Goal: Task Accomplishment & Management: Complete application form

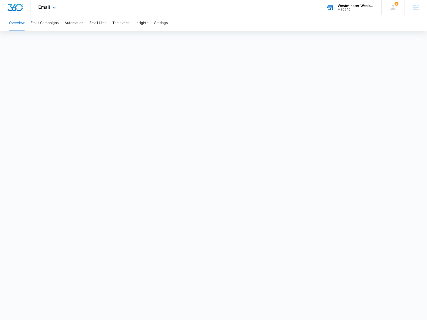
click at [346, 9] on div "M30540" at bounding box center [356, 10] width 37 height 4
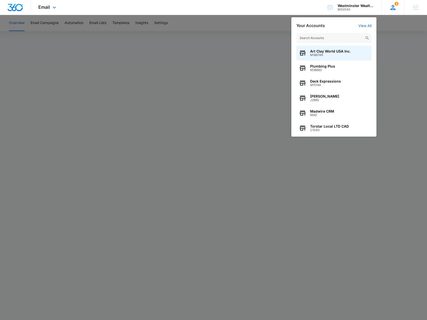
click at [397, 9] on div "1 [PERSON_NAME] [PERSON_NAME][EMAIL_ADDRESS][PERSON_NAME][DOMAIN_NAME] My Profi…" at bounding box center [392, 7] width 23 height 15
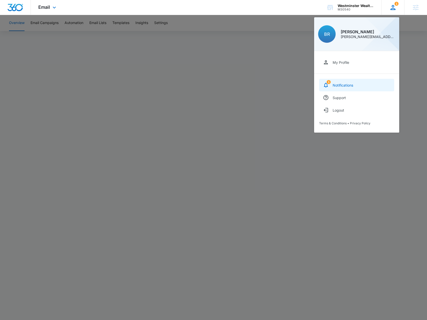
click at [334, 84] on div "Notifications" at bounding box center [343, 85] width 21 height 4
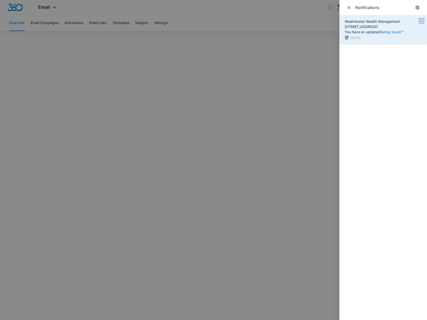
click at [421, 20] on icon "button" at bounding box center [421, 21] width 4 height 4
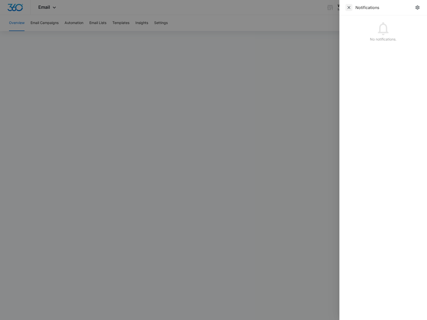
click at [347, 10] on icon "Close" at bounding box center [348, 7] width 5 height 5
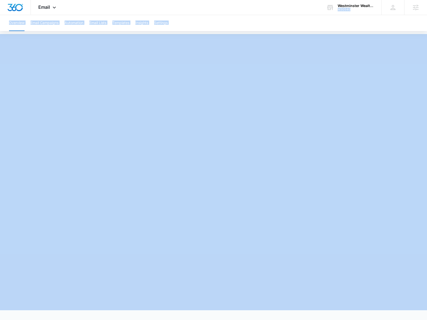
click at [335, 17] on div "Overview Email Campaigns Automation Email Lists Templates Insights Settings" at bounding box center [213, 23] width 415 height 16
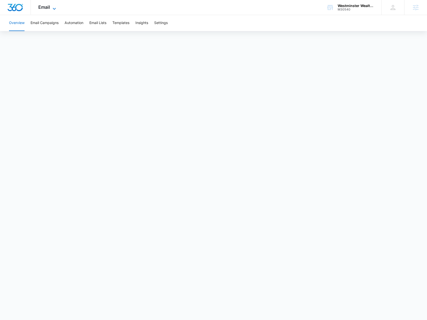
click at [51, 7] on icon at bounding box center [54, 9] width 6 height 6
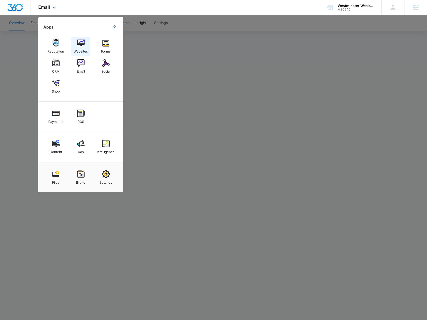
click at [85, 47] on div "Websites" at bounding box center [81, 50] width 14 height 7
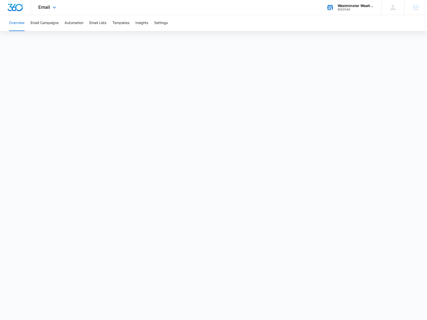
click at [348, 9] on div "M30540" at bounding box center [356, 10] width 37 height 4
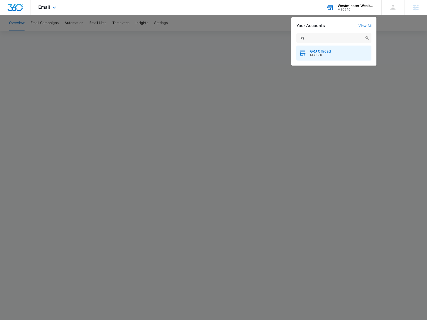
type input "Grj"
click at [336, 50] on div "GRJ Offroad M38080" at bounding box center [333, 53] width 75 height 15
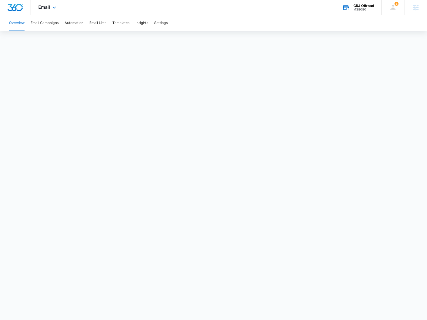
click at [43, 12] on div "Email Apps Reputation Forms CRM Email Social POS Content Ads Intelligence Files…" at bounding box center [48, 7] width 34 height 15
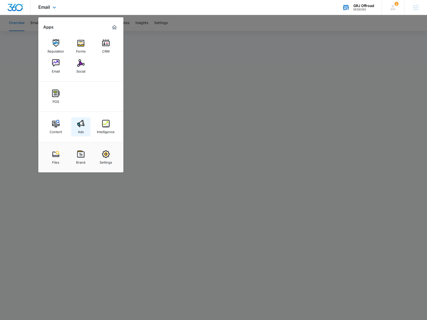
click at [84, 133] on link "Ads" at bounding box center [80, 126] width 19 height 19
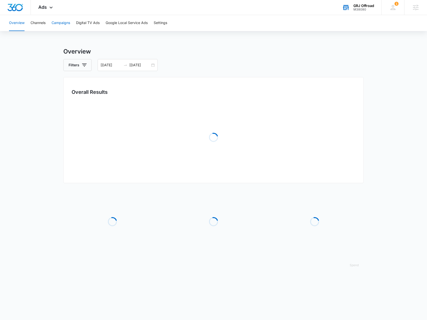
click at [63, 26] on button "Campaigns" at bounding box center [61, 23] width 19 height 16
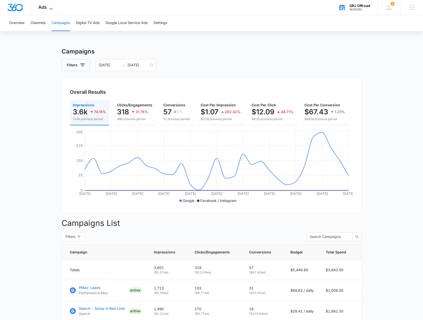
click at [44, 7] on span "Ads" at bounding box center [42, 7] width 9 height 5
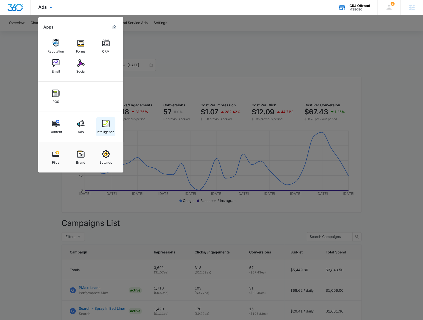
click at [111, 127] on div "Intelligence" at bounding box center [106, 130] width 18 height 7
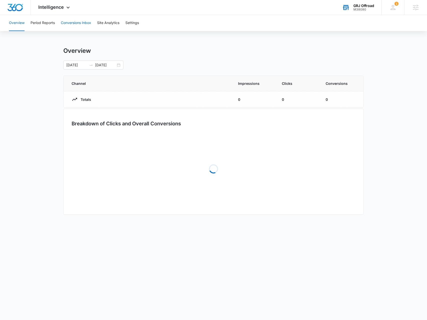
click at [70, 26] on button "Conversions Inbox" at bounding box center [76, 23] width 30 height 16
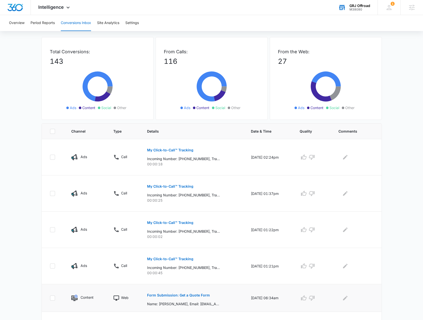
scroll to position [50, 0]
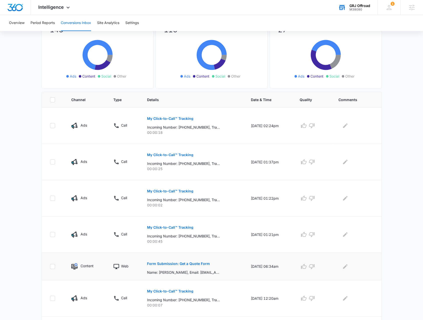
click at [168, 262] on p "Form Submission: Get a Quote Form" at bounding box center [178, 264] width 63 height 4
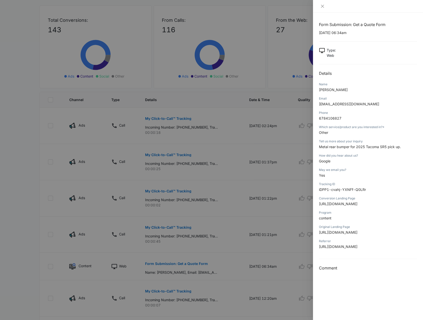
click at [345, 24] on h1 "Form Submission: Get a Quote Form" at bounding box center [368, 25] width 98 height 6
copy h1 "Form Submission: Get a Quote Form"
click at [324, 88] on span "Joseph Bottone" at bounding box center [333, 90] width 29 height 4
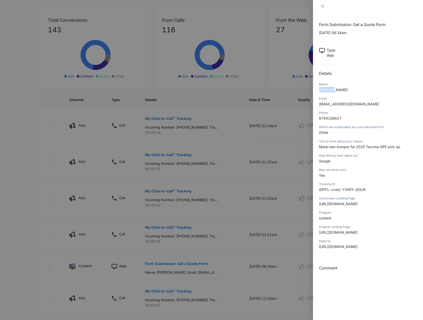
click at [324, 88] on span "Joseph Bottone" at bounding box center [333, 90] width 29 height 4
copy span "Joseph Bottone"
click at [59, 125] on div at bounding box center [211, 160] width 423 height 320
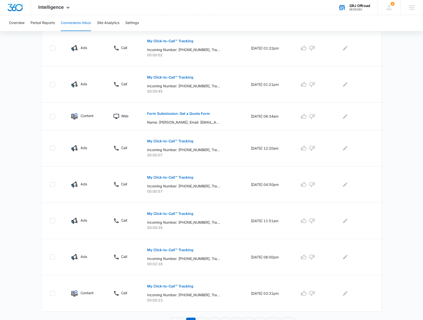
scroll to position [206, 0]
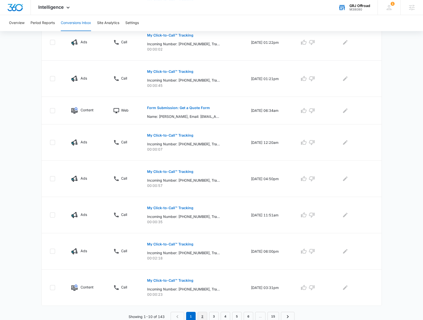
click at [205, 319] on link "2" at bounding box center [203, 317] width 10 height 10
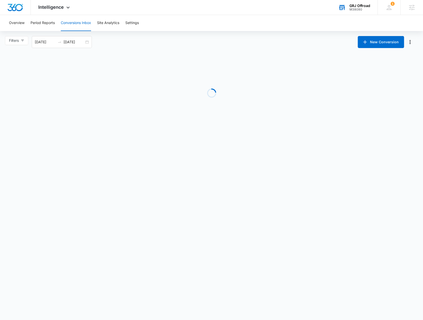
scroll to position [0, 0]
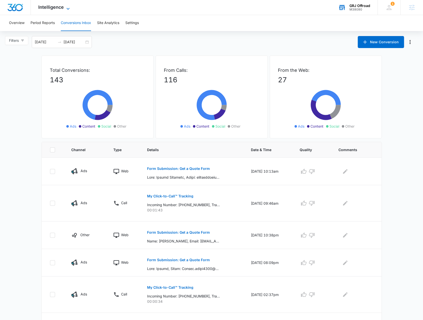
click at [51, 8] on span "Intelligence" at bounding box center [51, 7] width 26 height 5
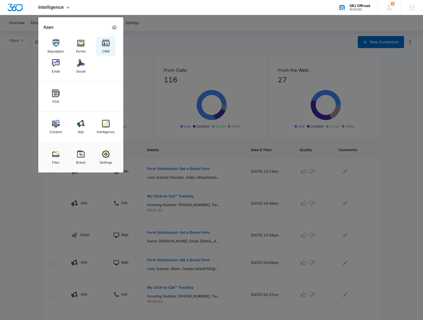
click at [109, 48] on div "CRM" at bounding box center [106, 50] width 8 height 7
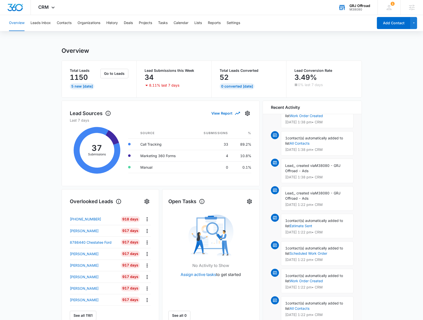
scroll to position [229, 0]
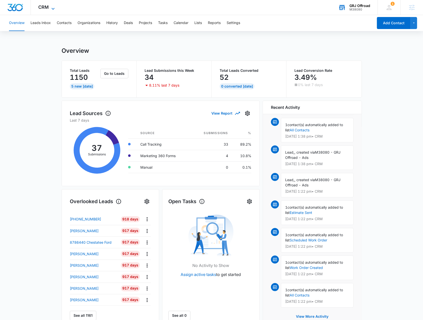
click at [46, 9] on span "CRM" at bounding box center [43, 7] width 11 height 5
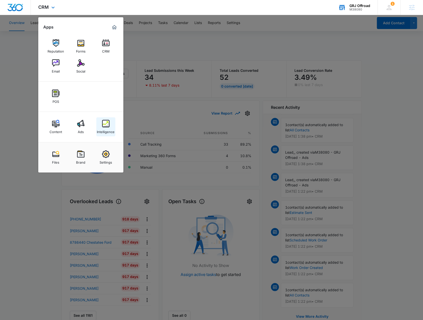
click at [106, 127] on img at bounding box center [106, 124] width 8 height 8
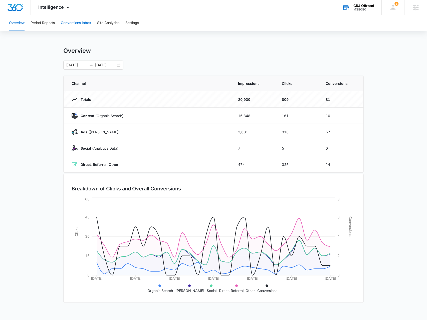
click at [80, 24] on button "Conversions Inbox" at bounding box center [76, 23] width 30 height 16
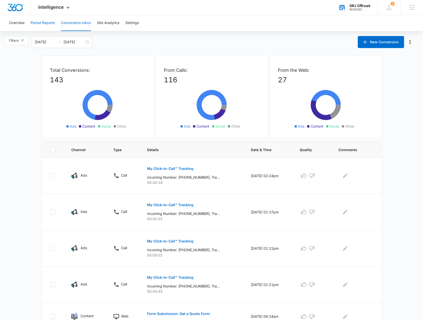
click at [44, 25] on button "Period Reports" at bounding box center [43, 23] width 24 height 16
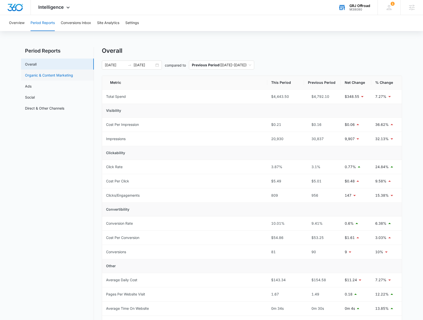
click at [48, 77] on link "Organic & Content Marketing" at bounding box center [49, 75] width 48 height 5
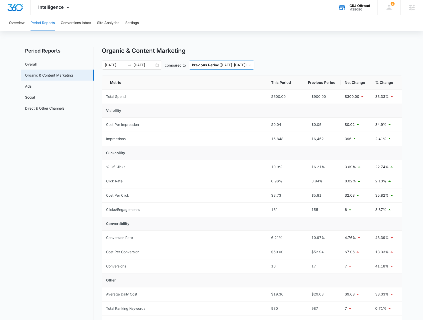
click at [207, 66] on p "Previous Period" at bounding box center [206, 65] width 28 height 4
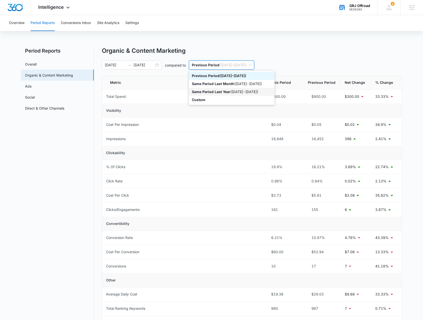
click at [221, 91] on p "Same Period Last Year" at bounding box center [211, 92] width 39 height 4
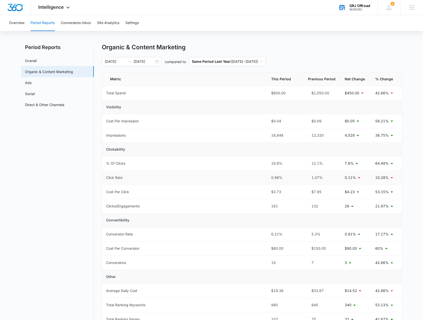
scroll to position [50, 0]
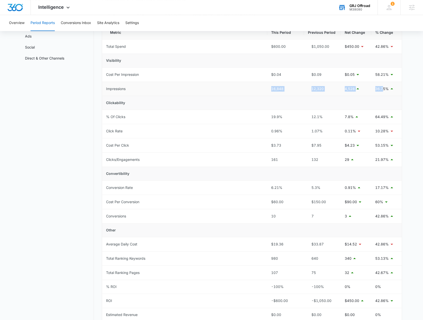
drag, startPoint x: 365, startPoint y: 86, endPoint x: 272, endPoint y: 85, distance: 92.3
click at [272, 85] on tr "Impressions 16,848 12,320 4,528 36.75%" at bounding box center [252, 89] width 300 height 14
drag, startPoint x: 385, startPoint y: 160, endPoint x: 273, endPoint y: 161, distance: 112.1
click at [273, 161] on tr "Clicks/Engagements 161 132 29 21.97%" at bounding box center [252, 160] width 300 height 14
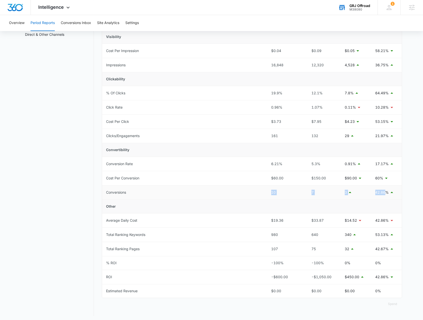
drag, startPoint x: 387, startPoint y: 194, endPoint x: 266, endPoint y: 192, distance: 121.1
click at [266, 192] on tr "Conversions 10 7 3 42.86%" at bounding box center [252, 192] width 300 height 14
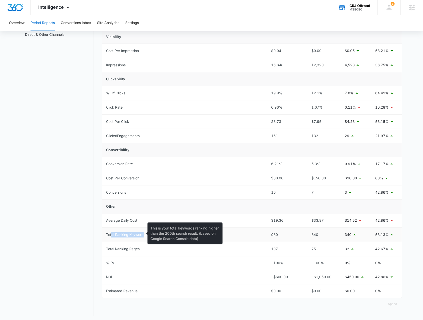
drag, startPoint x: 111, startPoint y: 231, endPoint x: 142, endPoint y: 236, distance: 30.9
click at [143, 236] on div "Total Ranking Keywords" at bounding box center [125, 235] width 39 height 6
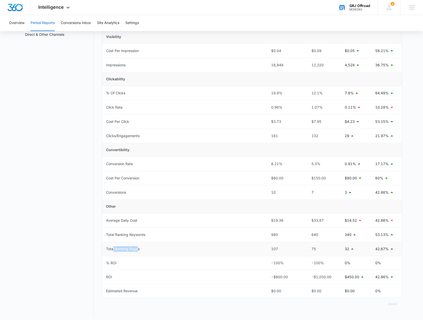
drag, startPoint x: 112, startPoint y: 249, endPoint x: 138, endPoint y: 250, distance: 26.0
click at [138, 250] on td "Total Ranking Pages" at bounding box center [184, 249] width 165 height 14
drag, startPoint x: 318, startPoint y: 234, endPoint x: 303, endPoint y: 235, distance: 14.6
click at [303, 235] on tr "Total Ranking Keywords 980 640 340 53.13%" at bounding box center [252, 235] width 300 height 14
click at [273, 236] on td "980" at bounding box center [285, 235] width 37 height 14
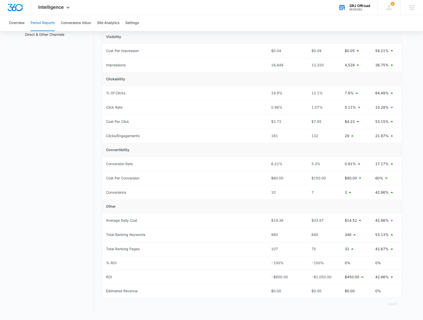
click at [416, 280] on main "Period Reports Overall Organic & Content Marketing Ads Social Direct & Other Ch…" at bounding box center [211, 147] width 423 height 349
click at [69, 6] on icon at bounding box center [68, 9] width 6 height 6
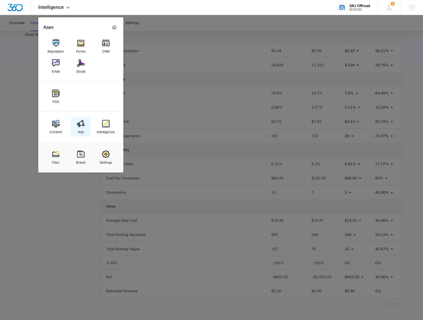
click at [80, 128] on div "Ads" at bounding box center [81, 130] width 6 height 7
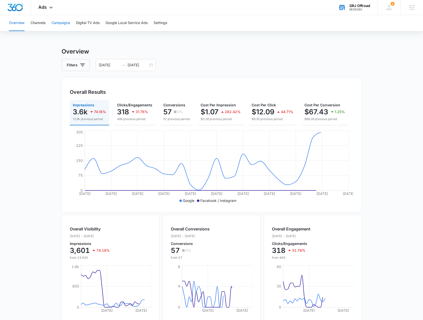
click at [59, 24] on button "Campaigns" at bounding box center [61, 23] width 19 height 16
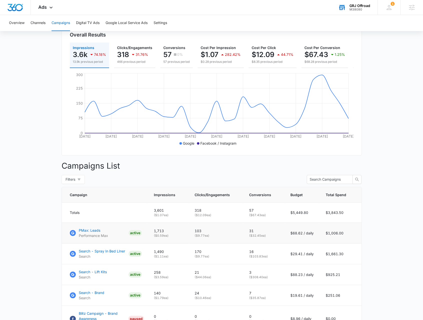
scroll to position [82, 0]
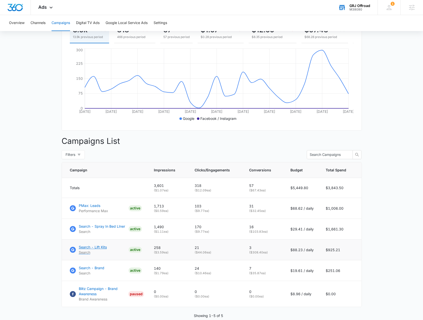
click at [92, 250] on p "Search - Lift Kits" at bounding box center [93, 246] width 28 height 5
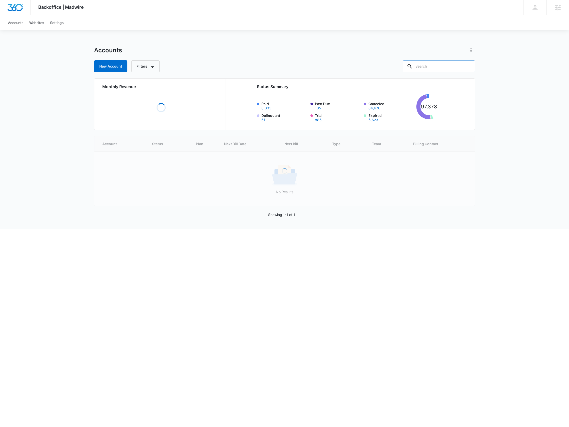
click at [430, 61] on input "text" at bounding box center [439, 66] width 72 height 12
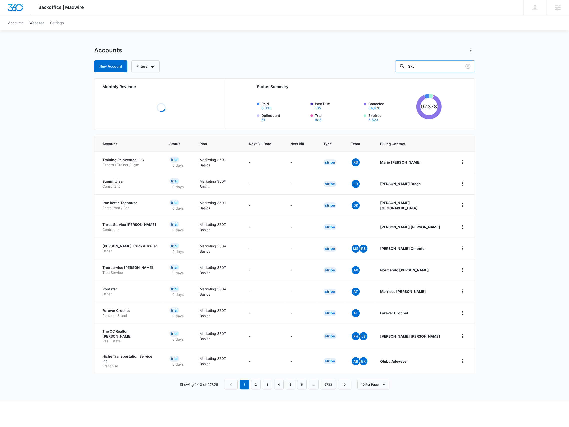
type input "GRJ"
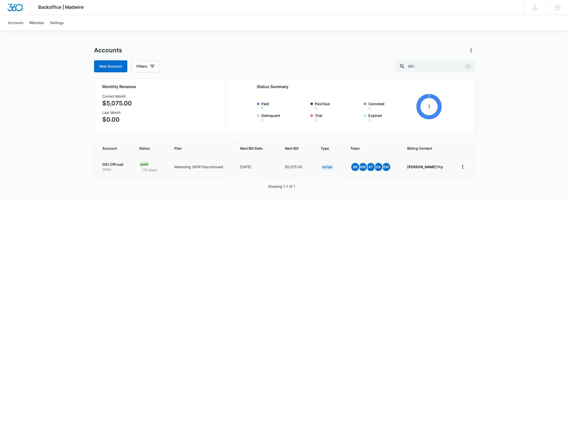
click at [116, 167] on p "Other" at bounding box center [114, 169] width 25 height 5
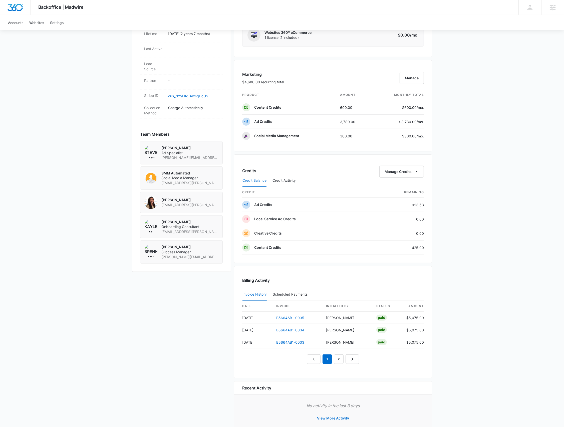
scroll to position [262, 0]
click at [287, 314] on link "B5664AB1-0035" at bounding box center [290, 316] width 28 height 4
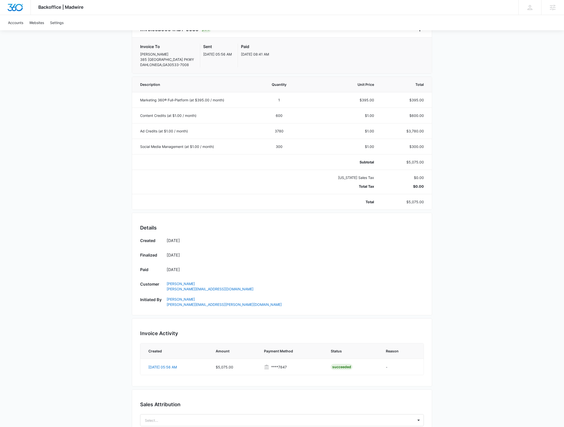
scroll to position [86, 0]
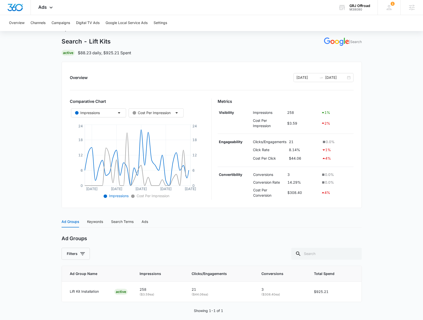
scroll to position [26, 0]
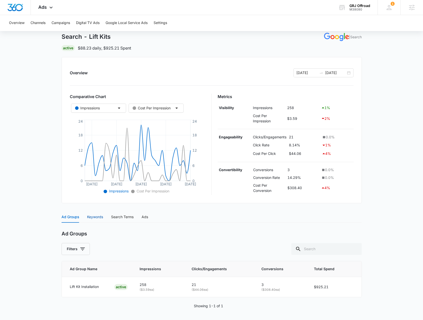
click at [97, 216] on div "Keywords" at bounding box center [95, 217] width 16 height 6
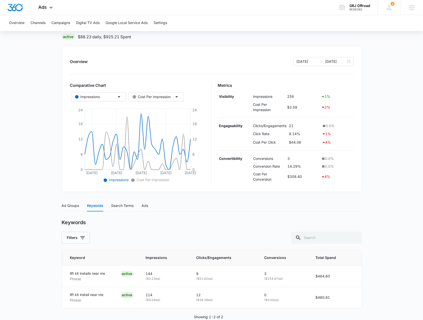
scroll to position [48, 0]
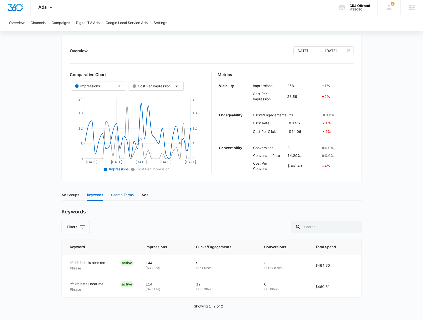
click at [121, 196] on div "Search Terms" at bounding box center [122, 195] width 23 height 6
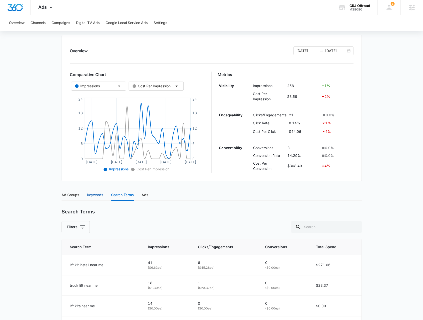
click at [102, 195] on div "Keywords" at bounding box center [95, 195] width 16 height 6
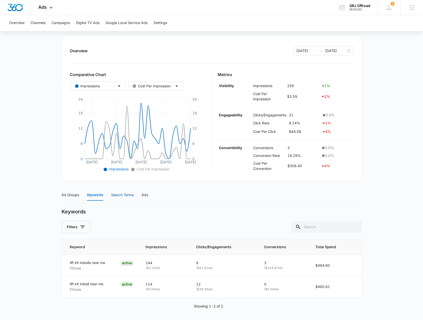
click at [122, 196] on div "Search Terms" at bounding box center [122, 195] width 23 height 6
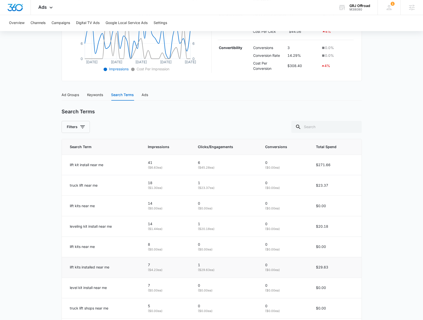
scroll to position [214, 0]
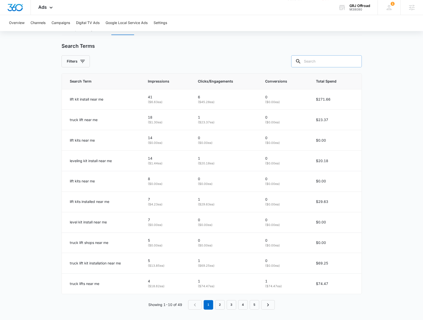
click at [328, 56] on input "text" at bounding box center [326, 61] width 71 height 12
type input "level"
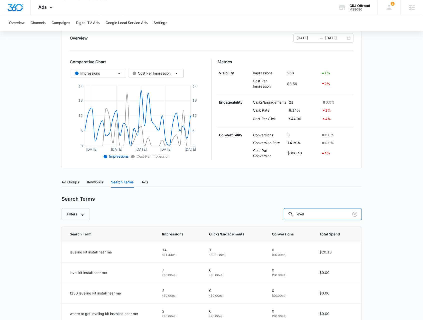
scroll to position [60, 0]
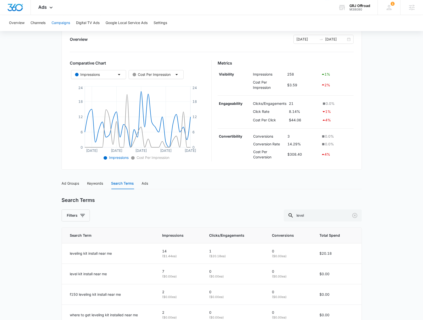
click at [61, 29] on button "Campaigns" at bounding box center [61, 23] width 19 height 16
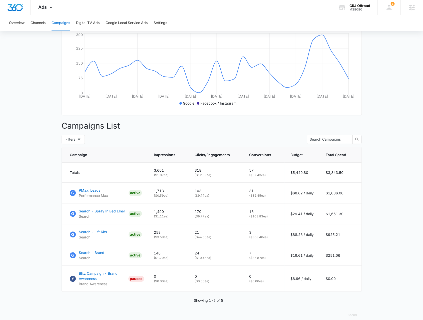
scroll to position [100, 0]
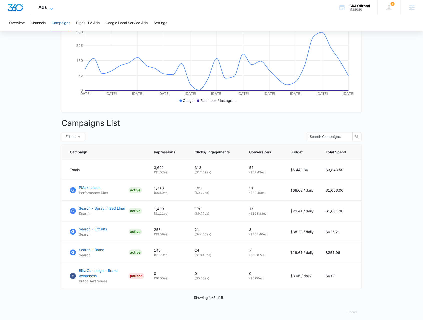
click at [52, 8] on icon at bounding box center [51, 9] width 3 height 2
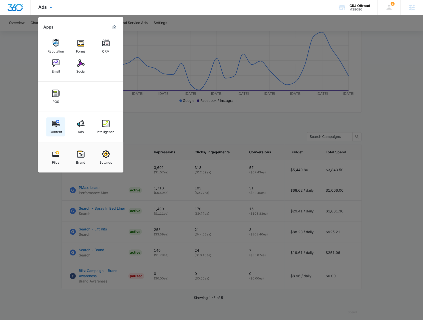
click at [59, 127] on img at bounding box center [56, 124] width 8 height 8
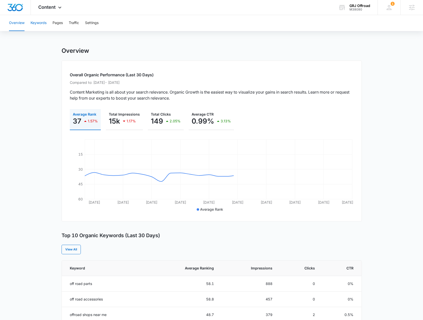
click at [44, 25] on button "Keywords" at bounding box center [39, 23] width 16 height 16
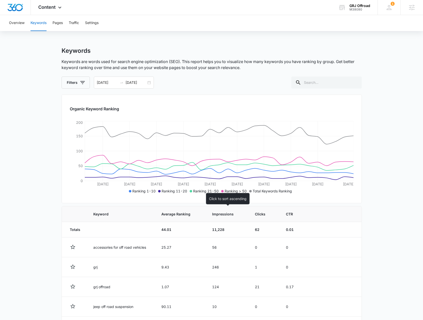
click at [221, 214] on span "Impressions" at bounding box center [224, 213] width 24 height 5
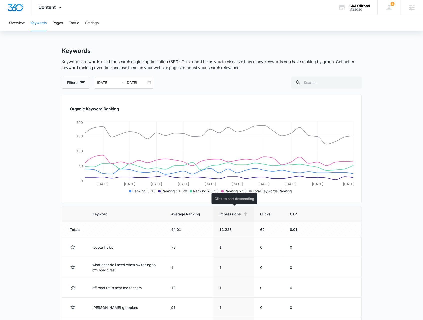
click at [226, 215] on span "Impressions" at bounding box center [230, 213] width 22 height 5
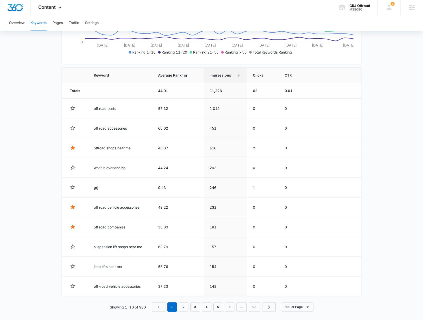
scroll to position [141, 0]
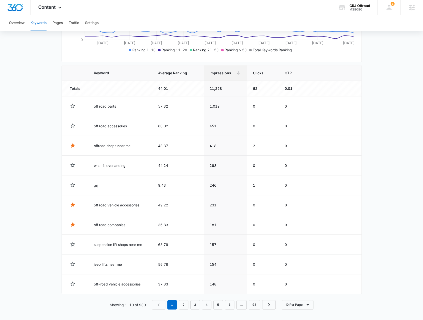
click at [41, 164] on main "Keywords Keywords are words used for search engine optimization (SEO). This rep…" at bounding box center [211, 114] width 423 height 416
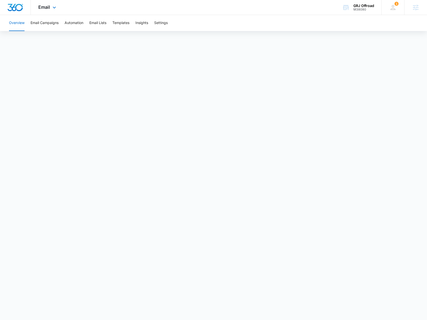
click at [33, 4] on div "Email Apps Reputation Forms CRM Email Social POS Content Ads Intelligence Files…" at bounding box center [48, 7] width 34 height 15
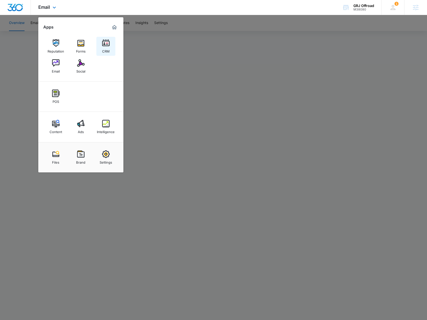
click at [102, 48] on div "CRM" at bounding box center [106, 50] width 8 height 7
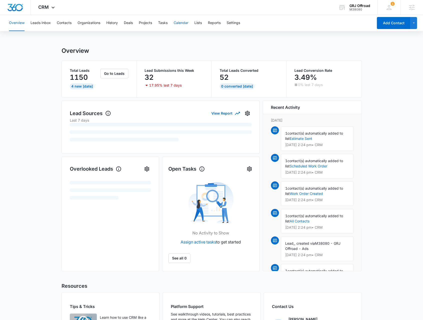
click at [176, 24] on button "Calendar" at bounding box center [181, 23] width 15 height 16
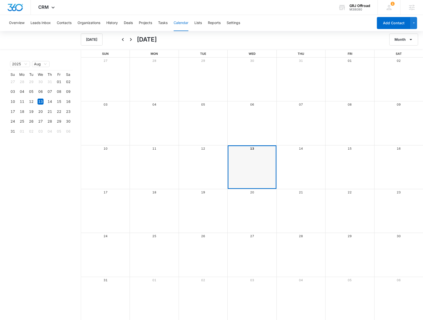
click at [248, 163] on div "Month View" at bounding box center [251, 167] width 49 height 44
click at [384, 23] on button "Add Contact" at bounding box center [394, 23] width 34 height 12
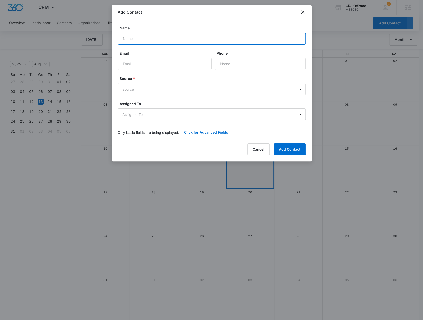
click at [141, 36] on input "Name" at bounding box center [212, 39] width 188 height 12
type input "[PERSON_NAME]"
type input "[EMAIL_ADDRESS][DOMAIN_NAME]"
type input "[PHONE_NUMBER]"
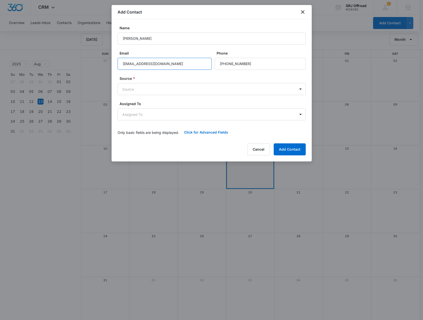
drag, startPoint x: 159, startPoint y: 64, endPoint x: 100, endPoint y: 66, distance: 59.4
click at [100, 66] on body "CRM Apps Reputation Forms CRM Email Social POS Content Ads Intelligence Files B…" at bounding box center [211, 160] width 423 height 321
type input "[PERSON_NAME]"
click at [195, 134] on button "Click for Advanced Fields" at bounding box center [206, 132] width 54 height 12
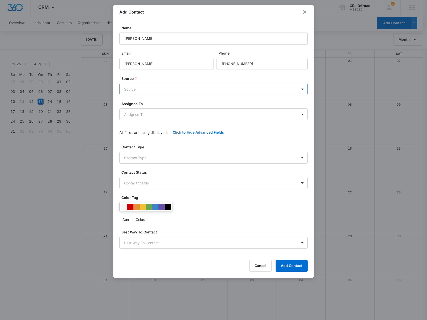
click at [226, 85] on body "CRM Apps Reputation Forms CRM Email Social POS Content Ads Intelligence Files B…" at bounding box center [213, 160] width 427 height 321
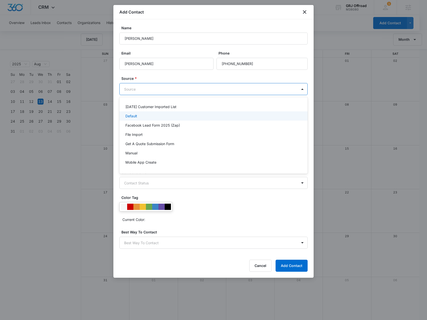
click at [191, 118] on div "Default" at bounding box center [213, 115] width 188 height 9
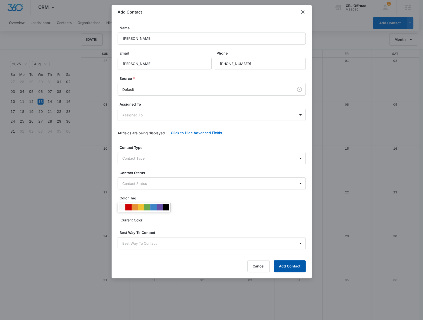
click at [296, 263] on button "Add Contact" at bounding box center [290, 266] width 32 height 12
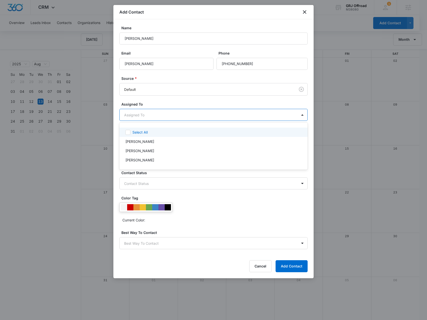
click at [170, 117] on body "CRM Apps Reputation Forms CRM Email Social POS Content Ads Intelligence Files B…" at bounding box center [213, 160] width 427 height 320
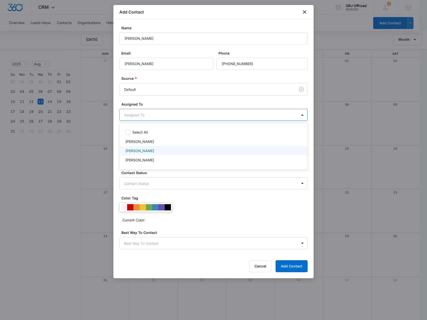
click at [214, 219] on div at bounding box center [213, 160] width 427 height 320
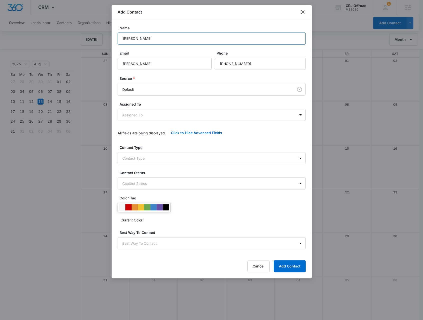
click at [164, 36] on input "[PERSON_NAME]" at bounding box center [212, 39] width 188 height 12
type input "[PERSON_NAME] test"
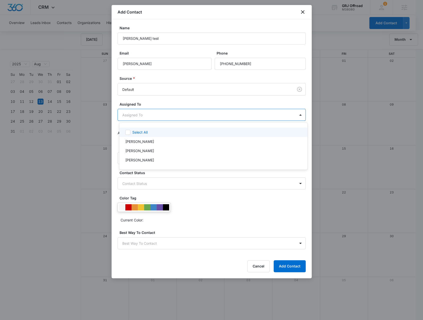
click at [169, 111] on body "CRM Apps Reputation Forms CRM Email Social POS Content Ads Intelligence Files B…" at bounding box center [211, 160] width 423 height 320
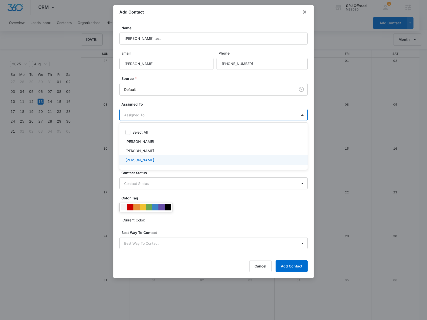
click at [147, 158] on div "[PERSON_NAME]" at bounding box center [212, 159] width 175 height 5
click at [221, 218] on div at bounding box center [213, 160] width 427 height 320
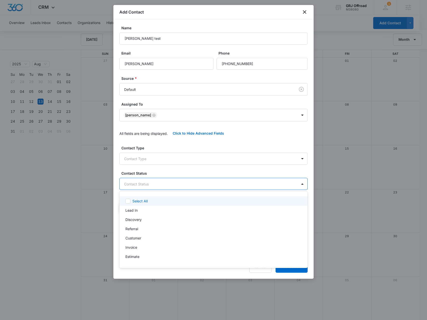
click at [225, 182] on body "CRM Apps Reputation Forms CRM Email Social POS Content Ads Intelligence Files B…" at bounding box center [213, 160] width 427 height 320
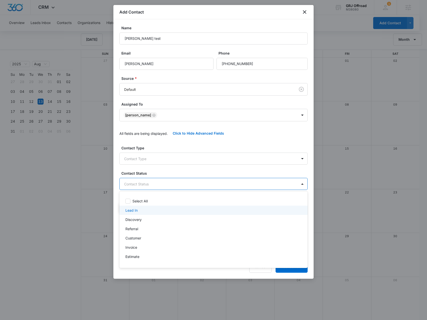
click at [204, 213] on div "Lead In" at bounding box center [213, 210] width 188 height 9
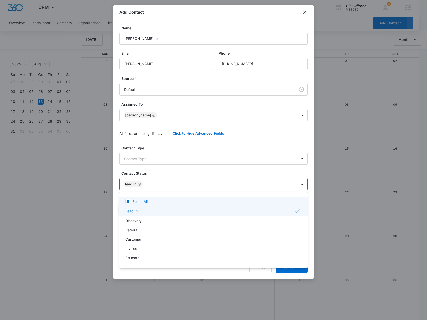
click at [203, 164] on div at bounding box center [213, 160] width 427 height 320
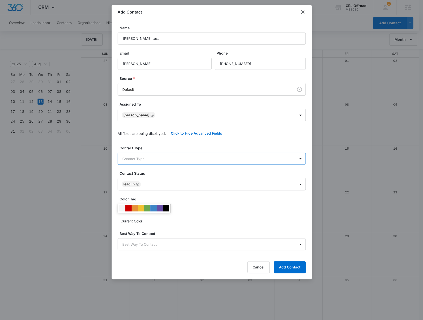
click at [204, 162] on body "CRM Apps Reputation Forms CRM Email Social POS Content Ads Intelligence Files B…" at bounding box center [211, 160] width 423 height 321
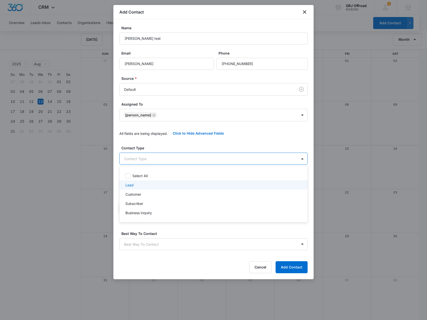
click at [193, 188] on div "Lead" at bounding box center [213, 184] width 188 height 9
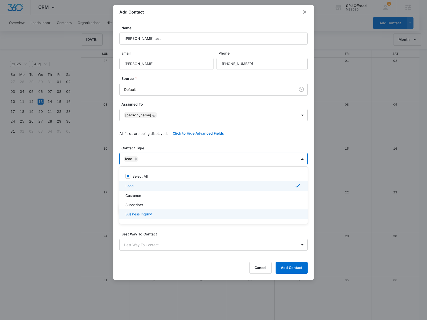
click at [197, 231] on div at bounding box center [213, 160] width 427 height 320
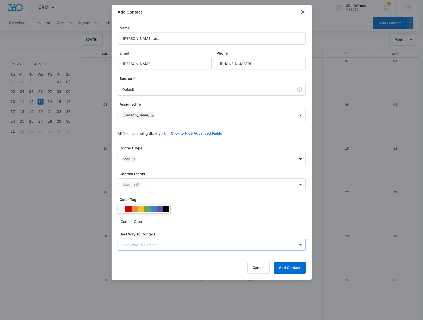
click at [188, 245] on body "CRM Apps Reputation Forms CRM Email Social POS Content Ads Intelligence Files B…" at bounding box center [211, 160] width 423 height 321
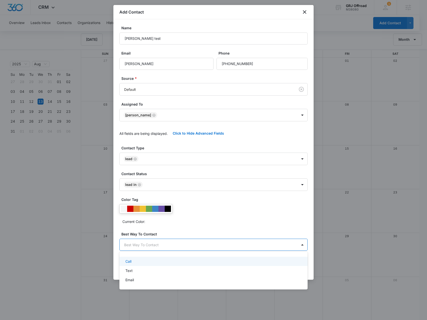
click at [184, 263] on div "Call" at bounding box center [212, 261] width 175 height 5
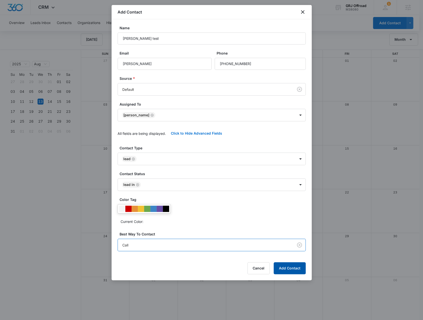
click at [286, 266] on button "Add Contact" at bounding box center [290, 268] width 32 height 12
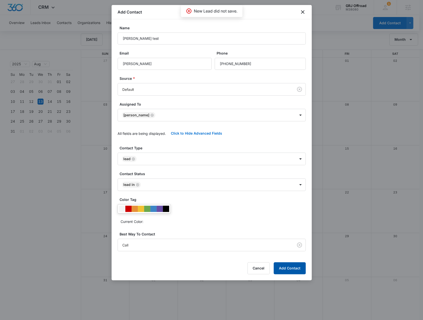
click at [286, 266] on button "Add Contact" at bounding box center [290, 268] width 32 height 12
click at [287, 266] on button "Add Contact" at bounding box center [290, 268] width 32 height 12
